Goal: Task Accomplishment & Management: Manage account settings

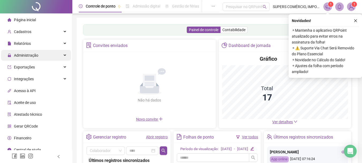
click at [33, 56] on span "Administração" at bounding box center [26, 55] width 24 height 4
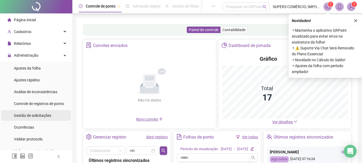
click at [41, 114] on span "Gestão de solicitações" at bounding box center [32, 115] width 37 height 4
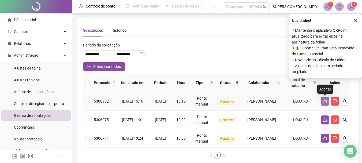
click at [325, 99] on icon "like" at bounding box center [325, 101] width 4 height 4
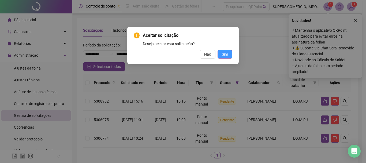
click at [228, 55] on span "Sim" at bounding box center [225, 54] width 6 height 6
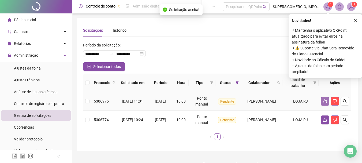
click at [324, 103] on icon "like" at bounding box center [325, 101] width 4 height 4
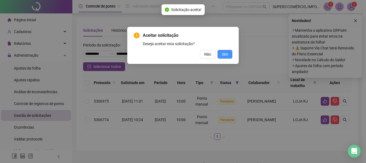
click at [227, 51] on button "Sim" at bounding box center [224, 54] width 15 height 9
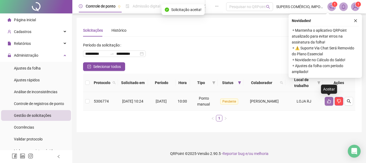
click at [328, 101] on icon "like" at bounding box center [329, 101] width 4 height 4
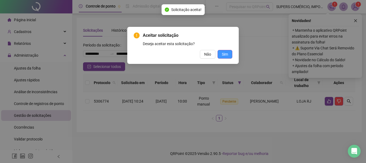
click at [226, 55] on span "Sim" at bounding box center [225, 54] width 6 height 6
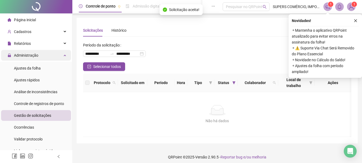
click at [32, 55] on span "Administração" at bounding box center [26, 55] width 24 height 4
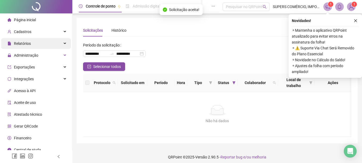
click at [36, 44] on div "Relatórios" at bounding box center [36, 43] width 70 height 11
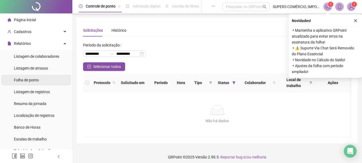
click at [31, 79] on span "Folha de ponto" at bounding box center [26, 80] width 25 height 4
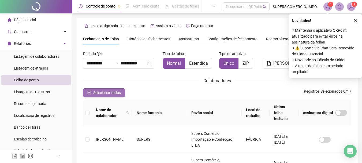
scroll to position [28, 0]
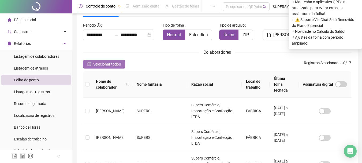
click at [117, 61] on span "Selecionar todos" at bounding box center [107, 64] width 28 height 6
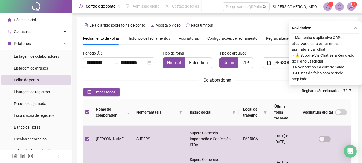
scroll to position [0, 0]
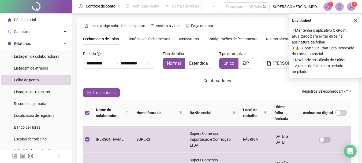
click at [356, 19] on icon "close" at bounding box center [356, 21] width 4 height 4
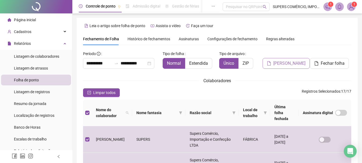
click at [282, 60] on span "[PERSON_NAME]" at bounding box center [289, 63] width 32 height 6
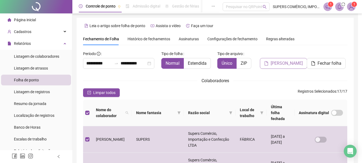
scroll to position [28, 0]
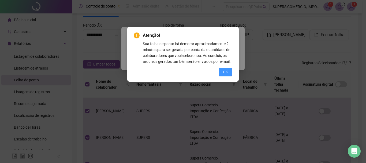
click at [225, 73] on span "OK" at bounding box center [225, 72] width 5 height 6
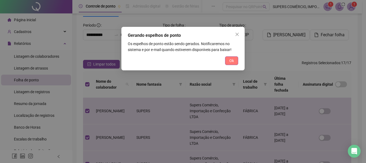
click at [230, 60] on span "Ok" at bounding box center [231, 61] width 5 height 6
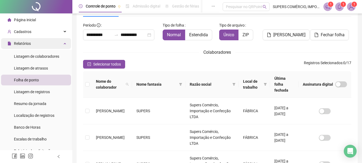
click at [40, 43] on div "Relatórios" at bounding box center [36, 43] width 70 height 11
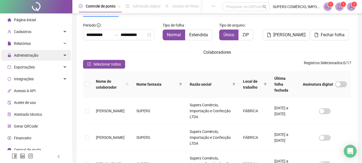
click at [39, 55] on div "Administração" at bounding box center [36, 55] width 70 height 11
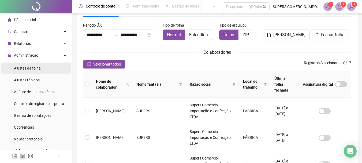
click at [34, 70] on span "Ajustes da folha" at bounding box center [27, 68] width 27 height 4
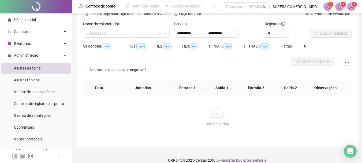
type input "**********"
click at [150, 32] on input "search" at bounding box center [123, 33] width 75 height 8
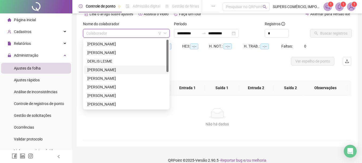
click at [123, 70] on div "[PERSON_NAME]" at bounding box center [126, 70] width 78 height 6
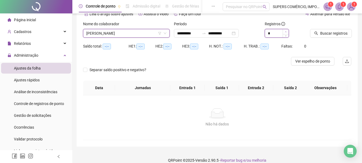
type input "*"
click at [284, 31] on span "Increase Value" at bounding box center [286, 31] width 6 height 5
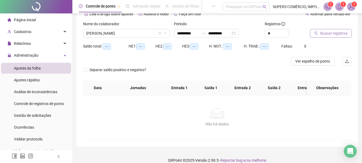
click at [332, 33] on span "Buscar registros" at bounding box center [333, 33] width 27 height 6
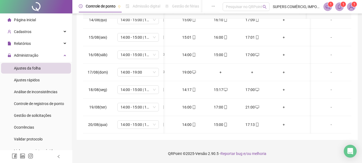
scroll to position [0, 26]
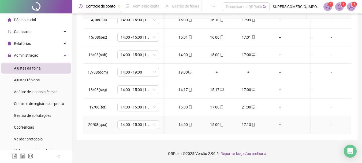
click at [280, 121] on div "+" at bounding box center [279, 124] width 23 height 6
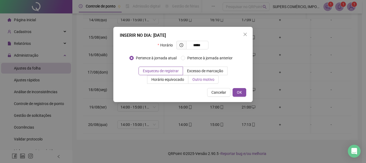
type input "*****"
click at [200, 78] on span "Outro motivo" at bounding box center [203, 79] width 22 height 4
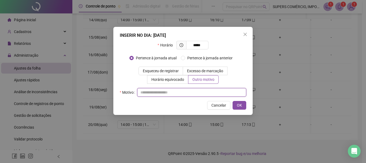
click at [176, 89] on input "text" at bounding box center [191, 92] width 109 height 9
type input "**********"
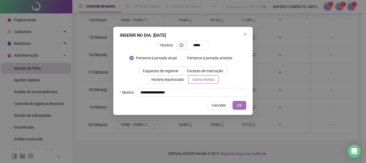
click at [240, 103] on span "OK" at bounding box center [239, 105] width 5 height 6
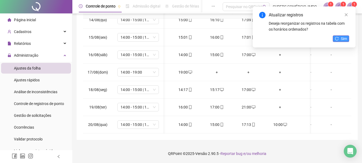
click at [339, 37] on button "Sim" at bounding box center [341, 38] width 16 height 6
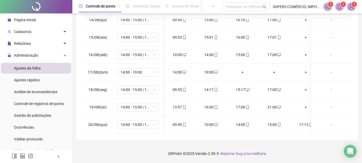
scroll to position [0, 0]
click at [183, 122] on icon "mobile" at bounding box center [184, 124] width 4 height 4
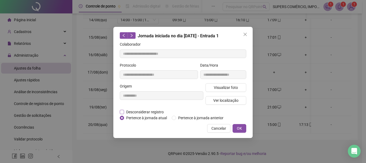
click at [147, 112] on span "Desconsiderar registro" at bounding box center [145, 112] width 42 height 6
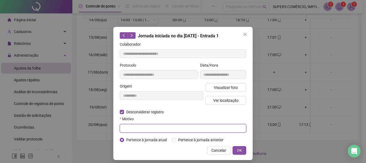
click at [145, 129] on input "text" at bounding box center [183, 128] width 126 height 9
type input "**********"
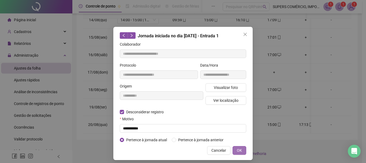
click at [240, 150] on button "OK" at bounding box center [239, 150] width 14 height 9
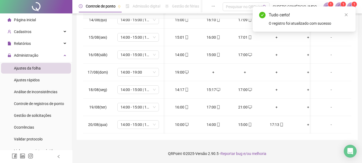
scroll to position [0, 46]
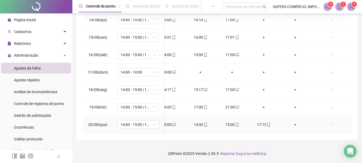
click at [290, 121] on div "+" at bounding box center [295, 124] width 23 height 6
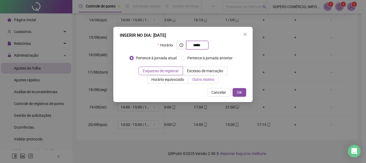
type input "*****"
click at [204, 79] on span "Outro motivo" at bounding box center [203, 79] width 22 height 4
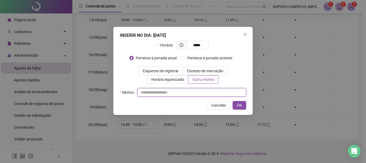
click at [199, 91] on input "text" at bounding box center [191, 92] width 109 height 9
type input "**********"
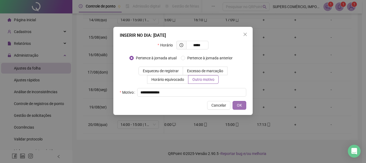
click at [243, 102] on button "OK" at bounding box center [239, 105] width 14 height 9
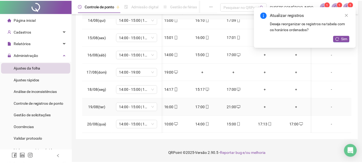
scroll to position [238, 42]
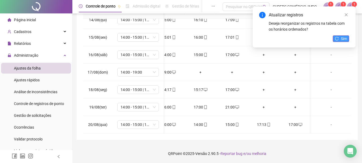
click at [341, 37] on span "Sim" at bounding box center [344, 39] width 6 height 6
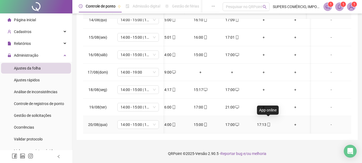
click at [268, 122] on icon "mobile" at bounding box center [269, 124] width 4 height 4
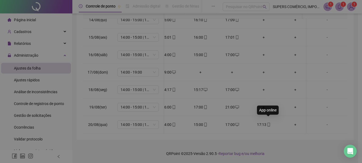
type input "**********"
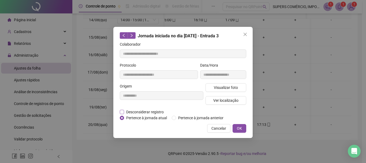
click at [137, 112] on span "Desconsiderar registro" at bounding box center [145, 112] width 42 height 6
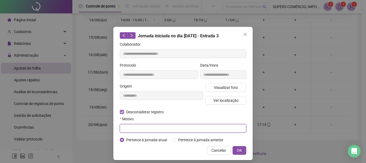
click at [132, 127] on input "text" at bounding box center [183, 128] width 126 height 9
type input "**********"
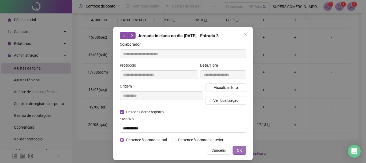
click at [237, 148] on span "OK" at bounding box center [239, 150] width 5 height 6
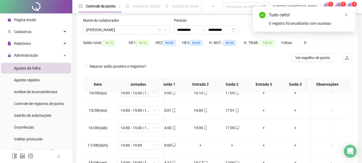
scroll to position [0, 0]
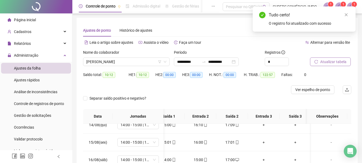
click at [338, 62] on span "Atualizar tabela" at bounding box center [333, 62] width 26 height 6
click at [323, 90] on span "Ver espelho de ponto" at bounding box center [312, 90] width 35 height 6
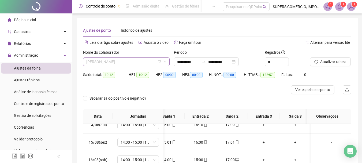
click at [138, 60] on span "[PERSON_NAME]" at bounding box center [126, 62] width 80 height 8
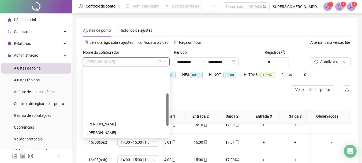
scroll to position [54, 0]
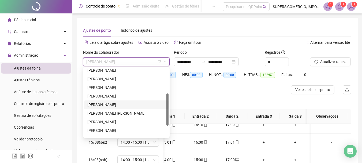
click at [122, 103] on div "[PERSON_NAME]" at bounding box center [126, 105] width 78 height 6
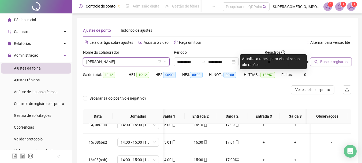
click at [341, 61] on span "Buscar registros" at bounding box center [333, 62] width 27 height 6
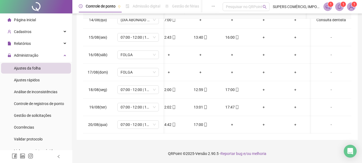
scroll to position [0, 0]
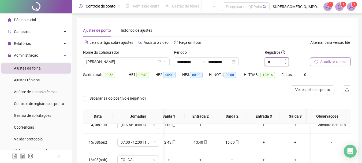
click at [286, 62] on icon "down" at bounding box center [286, 63] width 2 height 2
type input "*"
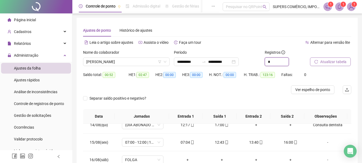
scroll to position [234, 0]
click at [323, 61] on span "Atualizar tabela" at bounding box center [333, 62] width 26 height 6
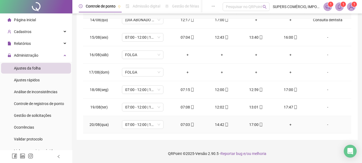
click at [288, 123] on div "+" at bounding box center [290, 124] width 26 height 6
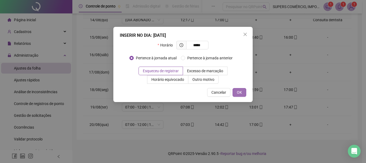
type input "*****"
click at [242, 90] on button "OK" at bounding box center [239, 92] width 14 height 9
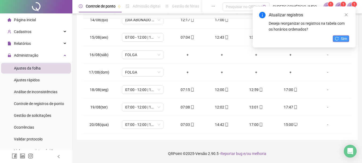
click at [342, 38] on span "Sim" at bounding box center [344, 39] width 6 height 6
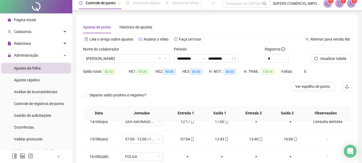
scroll to position [0, 0]
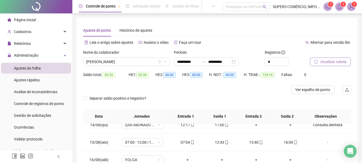
click at [326, 61] on span "Atualizar tabela" at bounding box center [333, 62] width 26 height 6
click at [135, 64] on span "[PERSON_NAME]" at bounding box center [126, 62] width 80 height 8
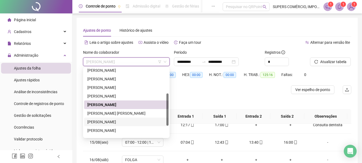
click at [114, 121] on div "[PERSON_NAME]" at bounding box center [126, 122] width 78 height 6
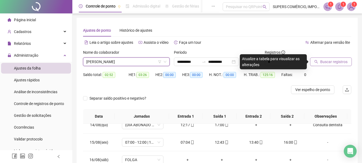
click at [343, 64] on span "Buscar registros" at bounding box center [333, 62] width 27 height 6
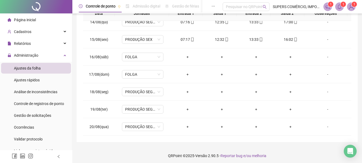
scroll to position [105, 0]
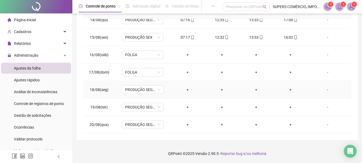
click at [324, 90] on div "-" at bounding box center [328, 90] width 32 height 6
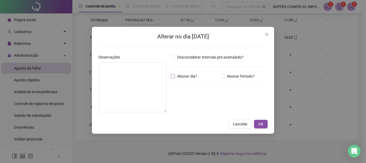
click at [183, 75] on span "Abonar dia?" at bounding box center [187, 76] width 24 height 6
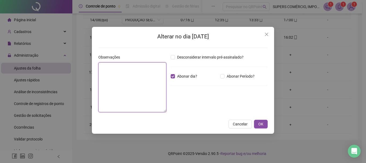
click at [141, 80] on textarea at bounding box center [132, 87] width 68 height 50
type textarea "**********"
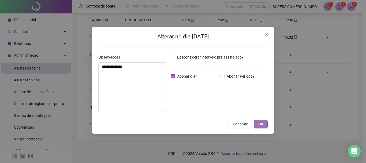
click at [263, 123] on span "OK" at bounding box center [260, 124] width 5 height 6
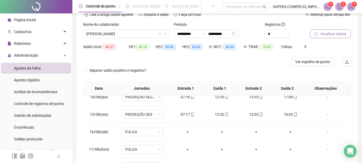
scroll to position [0, 0]
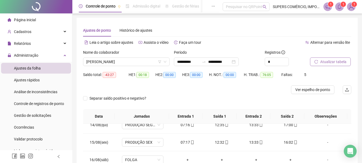
click at [332, 62] on span "Atualizar tabela" at bounding box center [333, 62] width 26 height 6
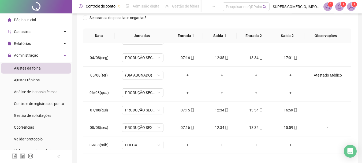
scroll to position [27, 0]
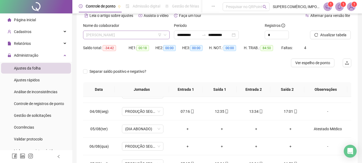
click at [130, 34] on span "[PERSON_NAME]" at bounding box center [126, 35] width 80 height 8
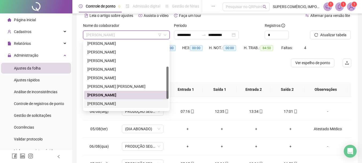
click at [114, 103] on div "[PERSON_NAME]" at bounding box center [126, 103] width 78 height 6
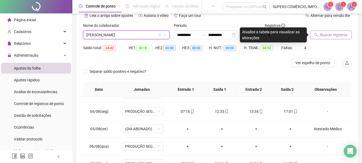
click at [332, 31] on button "Buscar registros" at bounding box center [331, 35] width 42 height 9
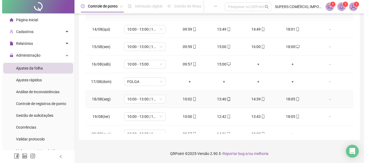
scroll to position [234, 0]
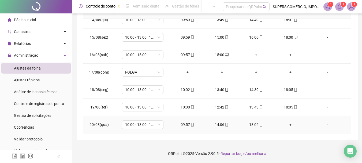
click at [286, 124] on div "+" at bounding box center [290, 124] width 26 height 6
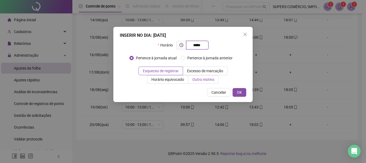
type input "*****"
click at [204, 80] on span "Outro motivo" at bounding box center [203, 79] width 22 height 4
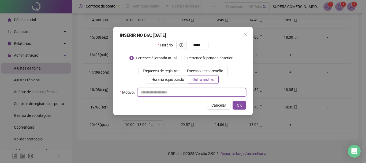
click at [178, 93] on input "text" at bounding box center [191, 92] width 109 height 9
type input "**********"
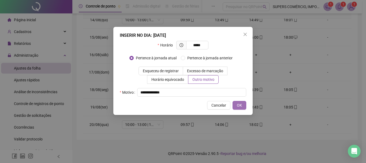
click at [238, 104] on span "OK" at bounding box center [239, 105] width 5 height 6
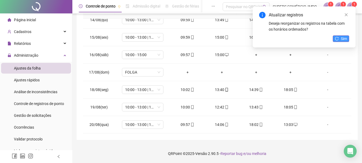
click at [339, 37] on button "Sim" at bounding box center [341, 38] width 16 height 6
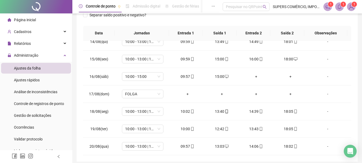
scroll to position [0, 0]
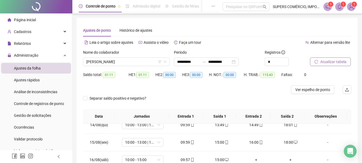
click at [330, 63] on span "Atualizar tabela" at bounding box center [333, 62] width 26 height 6
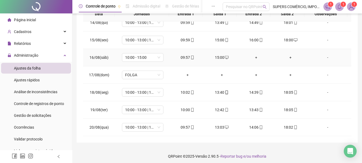
scroll to position [105, 0]
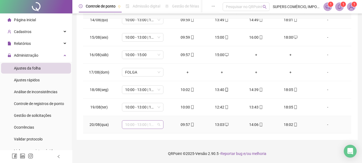
click at [146, 123] on span "10:00 - 13:00 | 14:00 - 18:00" at bounding box center [142, 124] width 35 height 8
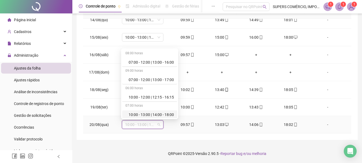
click at [150, 115] on div "10:00 - 13:00 | 14:00 - 18:00" at bounding box center [151, 114] width 45 height 6
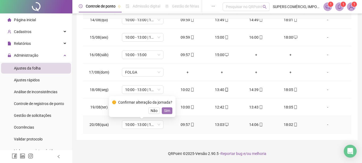
click at [166, 109] on span "Sim" at bounding box center [167, 110] width 6 height 6
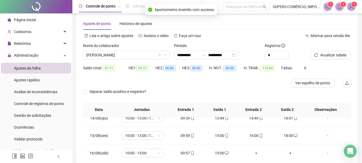
scroll to position [0, 0]
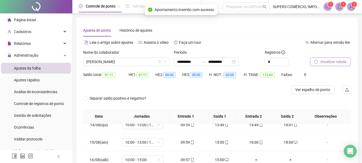
click at [340, 61] on span "Atualizar tabela" at bounding box center [333, 62] width 26 height 6
click at [146, 60] on span "[PERSON_NAME]" at bounding box center [126, 62] width 80 height 8
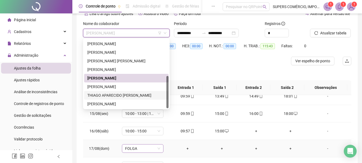
scroll to position [54, 0]
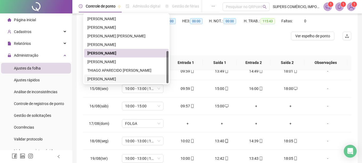
click at [116, 77] on div "[PERSON_NAME]" at bounding box center [126, 79] width 78 height 6
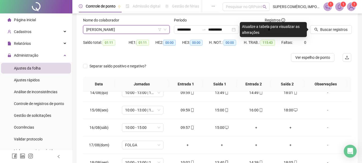
scroll to position [27, 0]
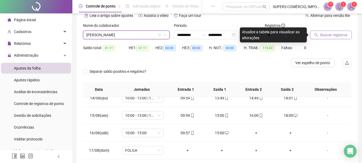
click at [341, 36] on span "Buscar registros" at bounding box center [333, 35] width 27 height 6
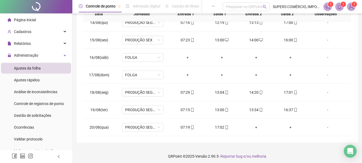
scroll to position [105, 0]
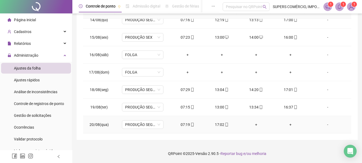
click at [254, 123] on div "+" at bounding box center [256, 124] width 26 height 6
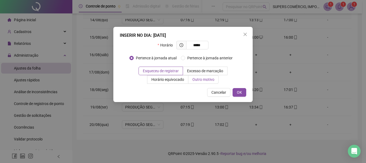
type input "*****"
click at [209, 80] on span "Outro motivo" at bounding box center [203, 79] width 22 height 4
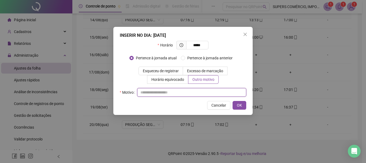
click at [166, 94] on input "text" at bounding box center [191, 92] width 109 height 9
drag, startPoint x: 171, startPoint y: 93, endPoint x: 141, endPoint y: 92, distance: 30.1
click at [141, 92] on input "**********" at bounding box center [191, 92] width 109 height 9
type input "**********"
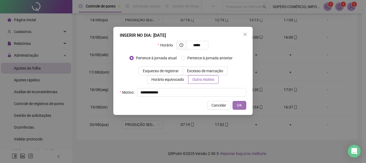
click at [238, 106] on span "OK" at bounding box center [239, 105] width 5 height 6
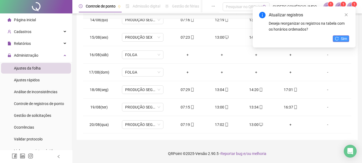
click at [339, 38] on button "Sim" at bounding box center [341, 38] width 16 height 6
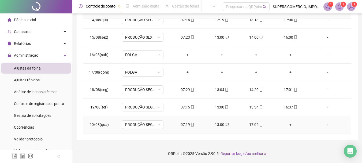
click at [288, 123] on div "+" at bounding box center [290, 124] width 26 height 6
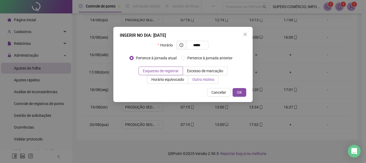
type input "*****"
click at [201, 79] on span "Outro motivo" at bounding box center [203, 79] width 22 height 4
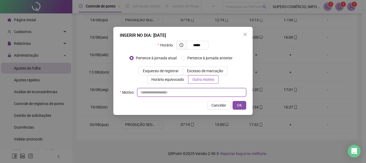
click at [191, 95] on input "text" at bounding box center [191, 92] width 109 height 9
paste input "**********"
type input "**********"
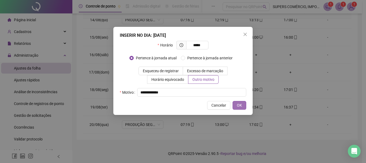
click at [243, 102] on button "OK" at bounding box center [239, 105] width 14 height 9
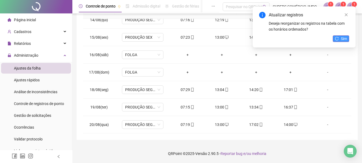
click at [344, 39] on span "Sim" at bounding box center [344, 39] width 6 height 6
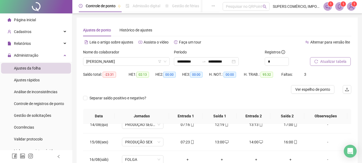
scroll to position [0, 0]
click at [333, 61] on span "Atualizar tabela" at bounding box center [333, 62] width 26 height 6
click at [27, 18] on span "Página inicial" at bounding box center [25, 20] width 22 height 4
